Goal: Information Seeking & Learning: Learn about a topic

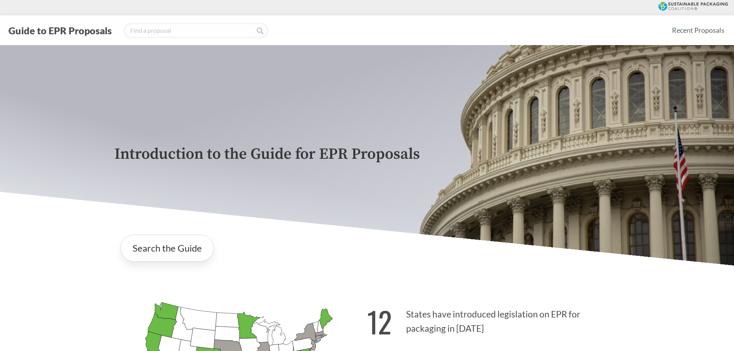
scroll to position [1392, 0]
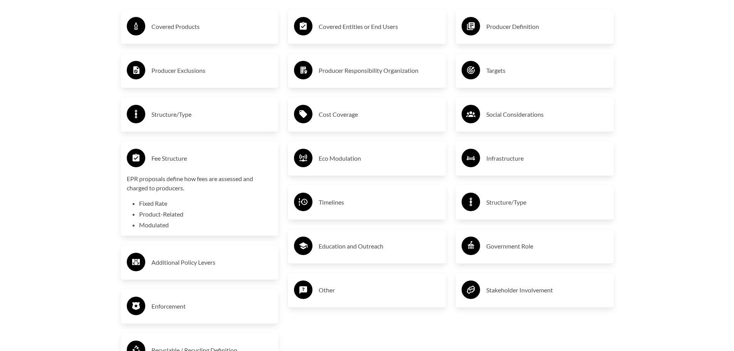
click at [338, 197] on div "Timelines" at bounding box center [367, 202] width 146 height 22
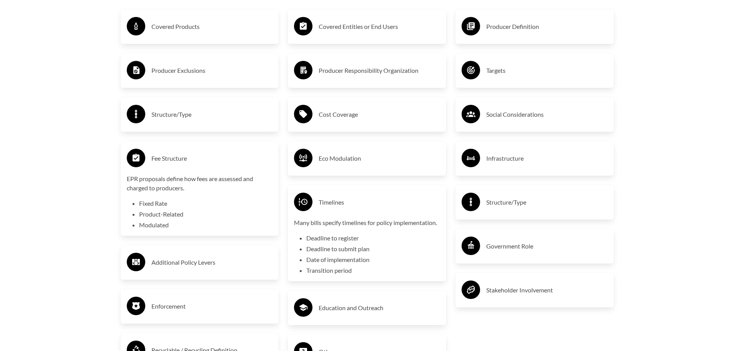
click at [184, 212] on li "Product-Related" at bounding box center [206, 214] width 134 height 9
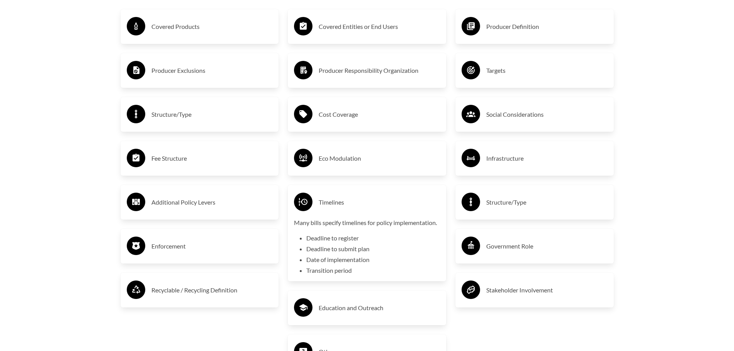
click at [166, 157] on h3 "Fee Structure" at bounding box center [211, 158] width 121 height 12
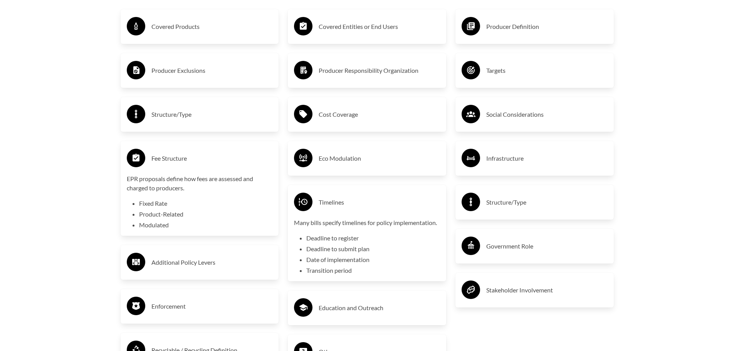
click at [143, 158] on circle at bounding box center [136, 158] width 19 height 19
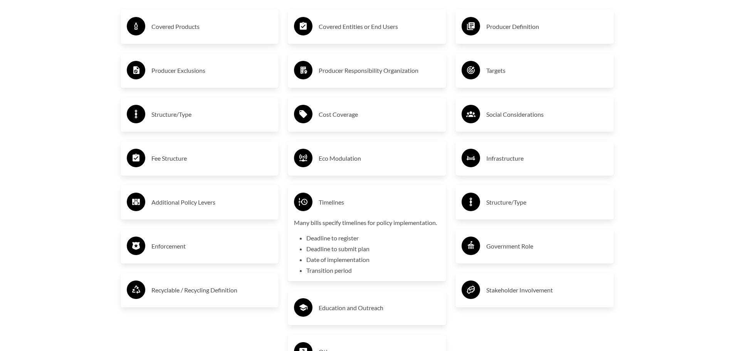
click at [146, 162] on div "Fee Structure" at bounding box center [200, 158] width 146 height 22
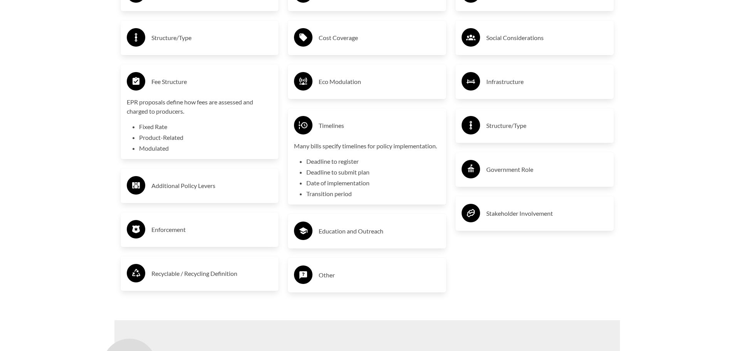
scroll to position [1469, 0]
click at [181, 238] on div "Enforcement" at bounding box center [200, 229] width 146 height 22
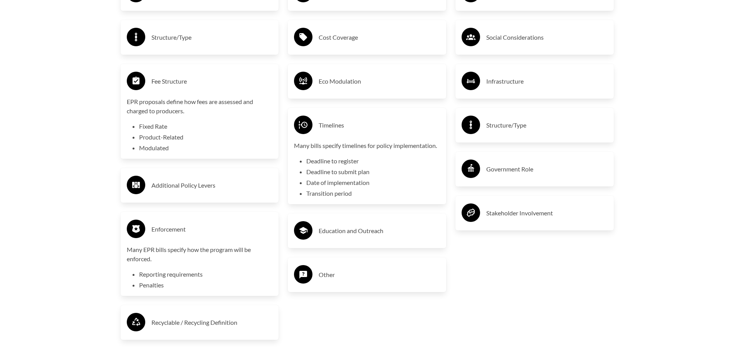
click at [212, 224] on div "Enforcement" at bounding box center [200, 229] width 146 height 22
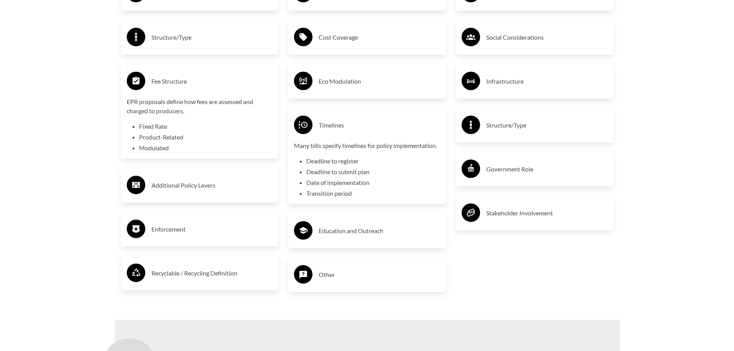
click at [492, 186] on div "Government Role" at bounding box center [535, 169] width 158 height 35
click at [491, 174] on h3 "Government Role" at bounding box center [546, 169] width 121 height 12
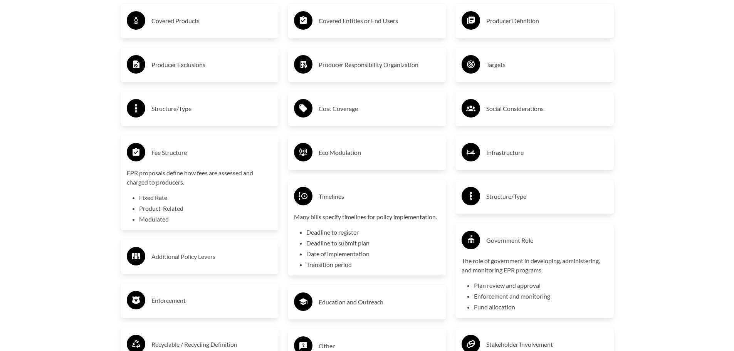
scroll to position [1392, 0]
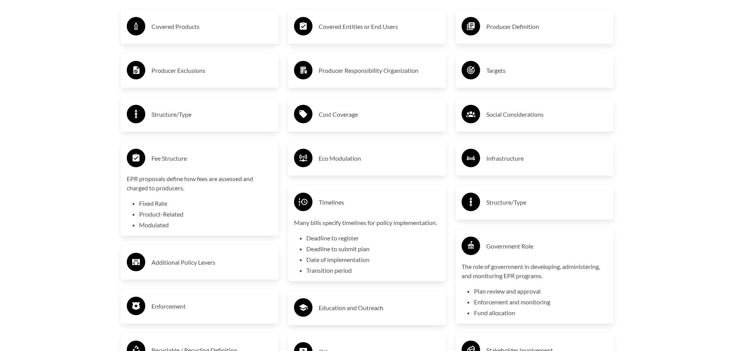
click at [505, 154] on h3 "Infrastructure" at bounding box center [546, 158] width 121 height 12
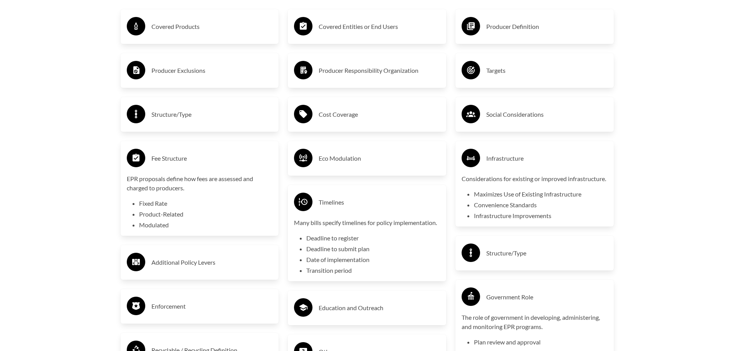
click at [509, 123] on div "Social Considerations" at bounding box center [535, 114] width 146 height 22
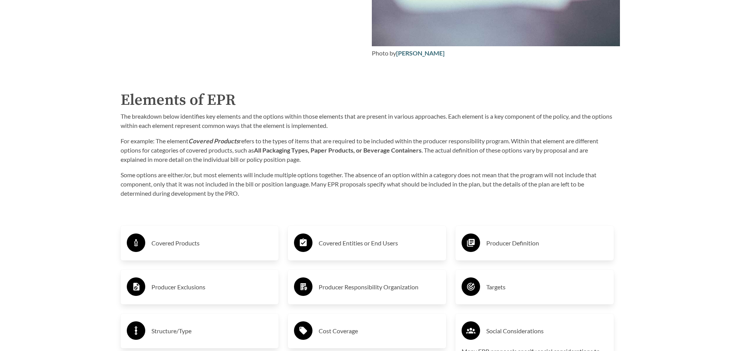
scroll to position [1161, 0]
